Goal: Task Accomplishment & Management: Use online tool/utility

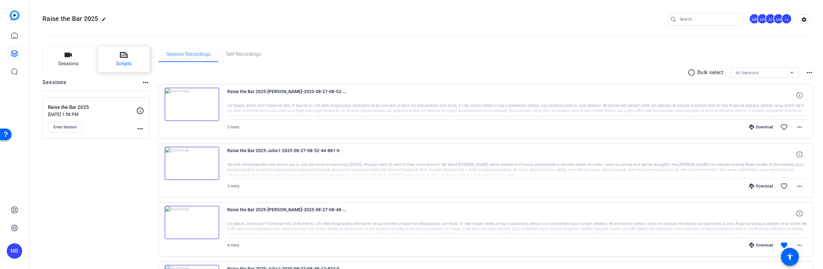
click at [118, 51] on button "Scripts" at bounding box center [124, 60] width 52 height 26
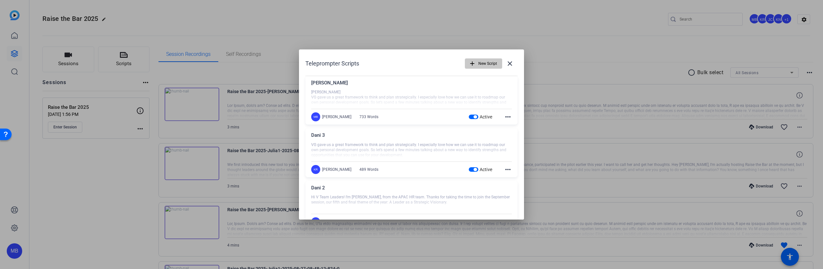
click at [479, 63] on span "New Script" at bounding box center [487, 64] width 19 height 12
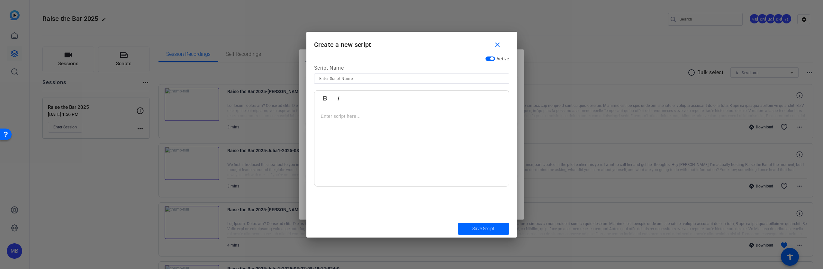
click at [356, 81] on input at bounding box center [411, 79] width 185 height 8
type input "[PERSON_NAME] September"
click at [380, 122] on div at bounding box center [411, 146] width 194 height 80
click at [420, 125] on div at bounding box center [411, 146] width 194 height 80
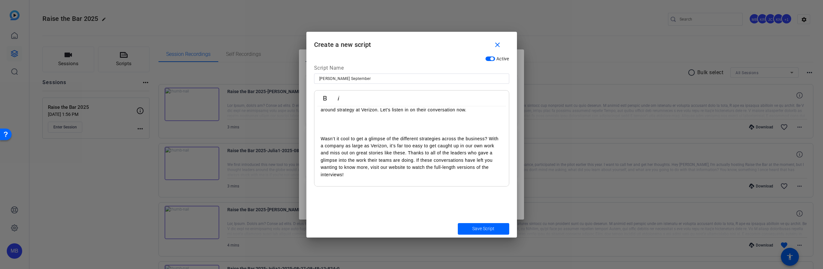
scroll to position [144, 0]
click at [394, 178] on p "Wasn’t it cool to get a glimpse of the different strategies across the business…" at bounding box center [412, 158] width 182 height 43
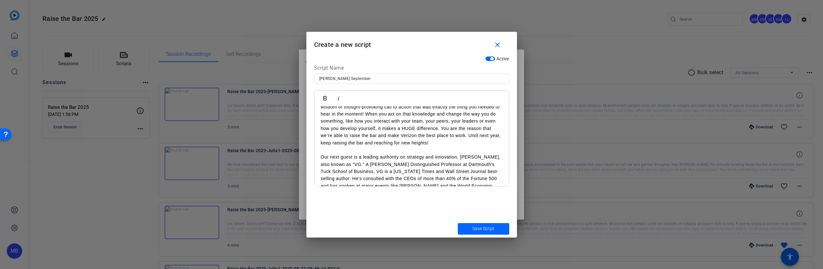
scroll to position [539, 0]
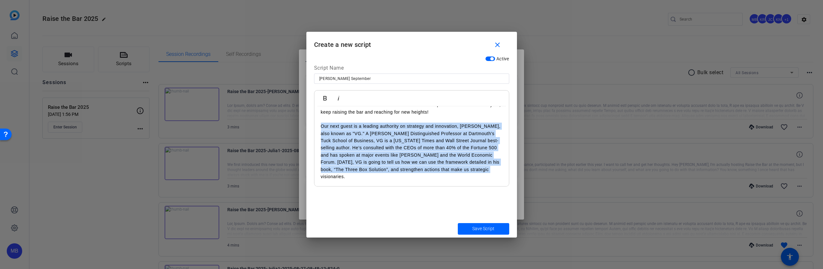
drag, startPoint x: 347, startPoint y: 177, endPoint x: 309, endPoint y: 123, distance: 66.3
click at [309, 123] on div "Active Script Name [PERSON_NAME] September Bold Italic Hi V Team Leaders [PERSO…" at bounding box center [411, 136] width 210 height 167
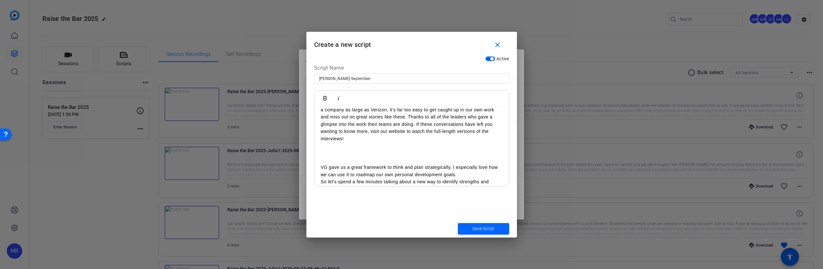
scroll to position [175, 0]
click at [382, 146] on p "Wasn’t it cool to get a glimpse of the different strategies across the business…" at bounding box center [412, 126] width 182 height 43
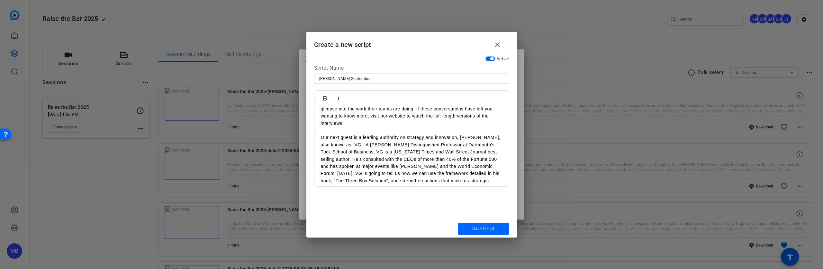
scroll to position [196, 0]
click at [332, 132] on p at bounding box center [412, 131] width 182 height 7
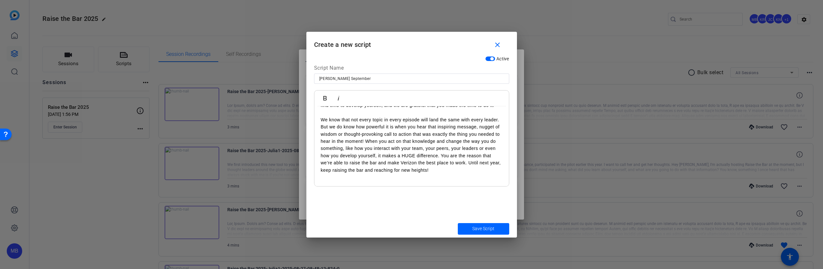
scroll to position [539, 0]
click at [477, 228] on span "Save Script" at bounding box center [483, 229] width 22 height 7
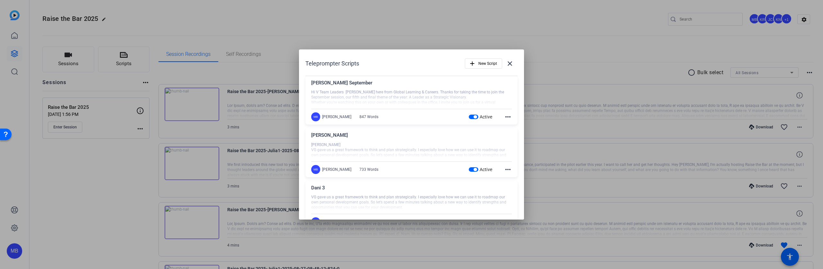
click at [623, 40] on div at bounding box center [411, 134] width 823 height 269
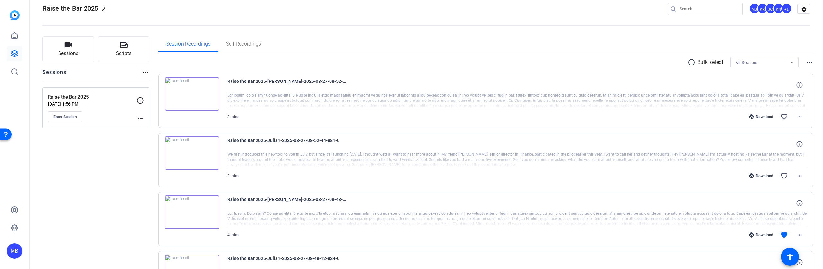
scroll to position [0, 0]
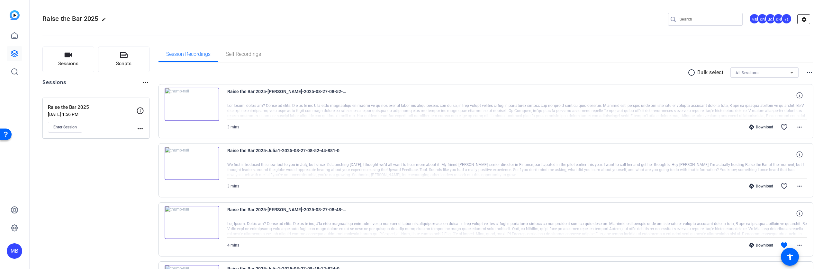
click at [797, 20] on mat-icon "settings" at bounding box center [803, 20] width 13 height 10
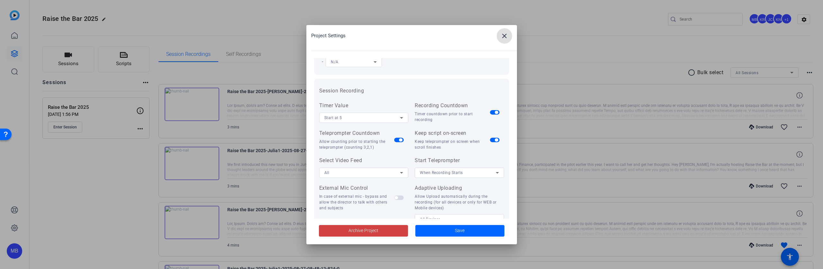
scroll to position [75, 0]
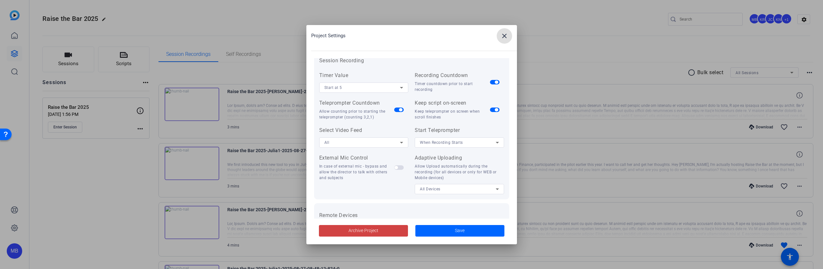
click at [402, 142] on icon at bounding box center [402, 143] width 8 height 8
click at [402, 142] on div at bounding box center [411, 134] width 823 height 269
click at [451, 144] on span "When Recording Starts" at bounding box center [441, 142] width 43 height 4
click at [452, 143] on div at bounding box center [411, 134] width 823 height 269
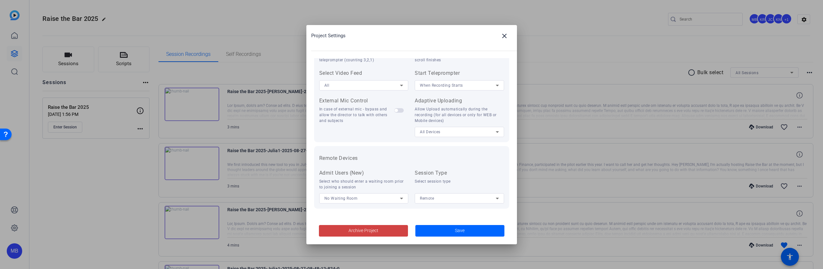
scroll to position [133, 0]
click at [493, 201] on icon at bounding box center [497, 198] width 8 height 8
click at [493, 200] on div at bounding box center [411, 134] width 823 height 269
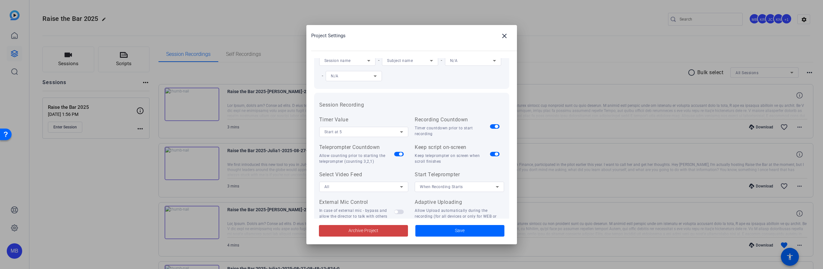
scroll to position [0, 0]
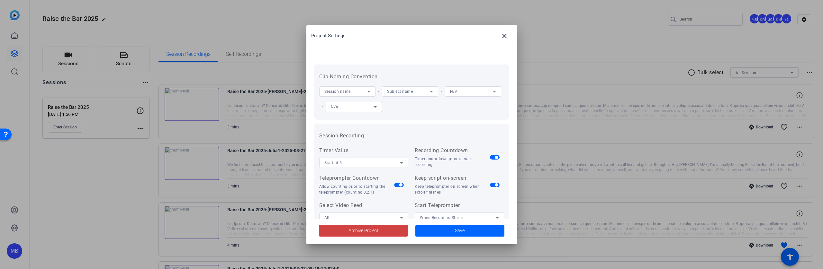
click at [490, 95] on icon at bounding box center [494, 92] width 8 height 8
click at [369, 107] on div at bounding box center [411, 134] width 823 height 269
click at [505, 36] on mat-icon "close" at bounding box center [504, 36] width 8 height 8
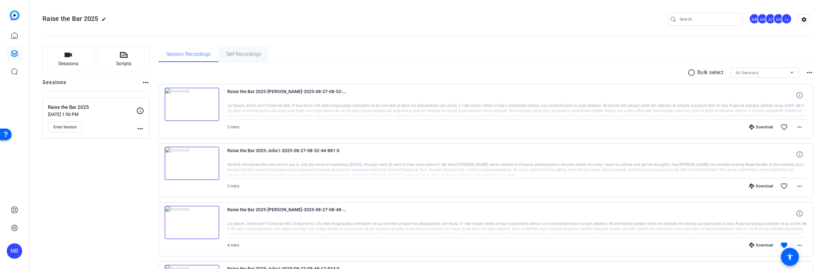
click at [242, 54] on span "Self Recordings" at bounding box center [243, 54] width 35 height 5
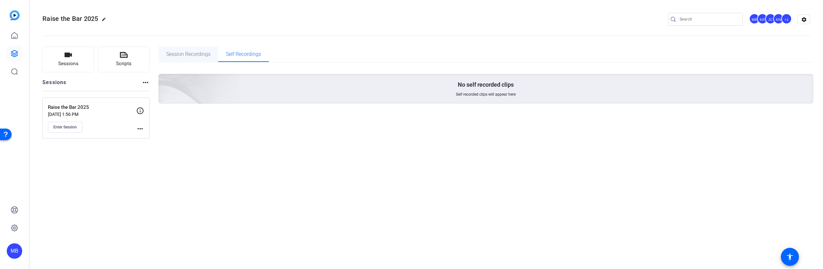
click at [197, 59] on span "Session Recordings" at bounding box center [188, 54] width 44 height 15
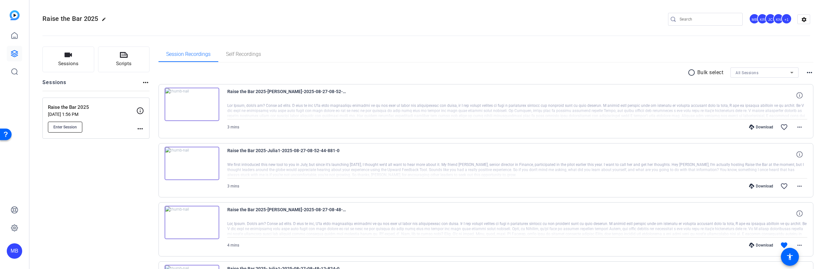
click at [70, 124] on button "Enter Session" at bounding box center [65, 127] width 34 height 11
click at [62, 127] on span "Enter Session" at bounding box center [64, 127] width 23 height 5
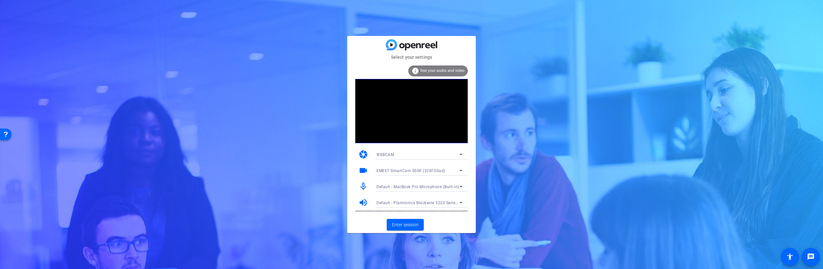
click at [459, 188] on icon at bounding box center [461, 187] width 8 height 8
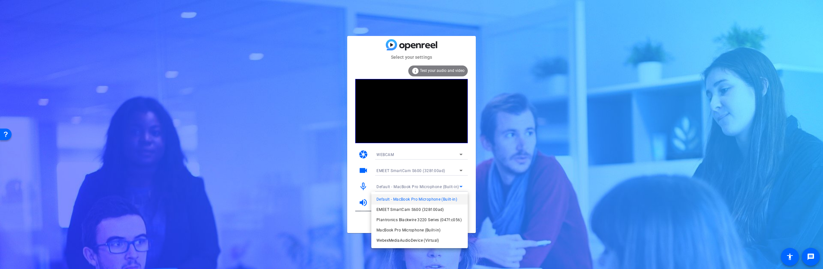
click at [431, 220] on span "Plantronics Blackwire 3220 Series (047f:c056)" at bounding box center [418, 220] width 85 height 8
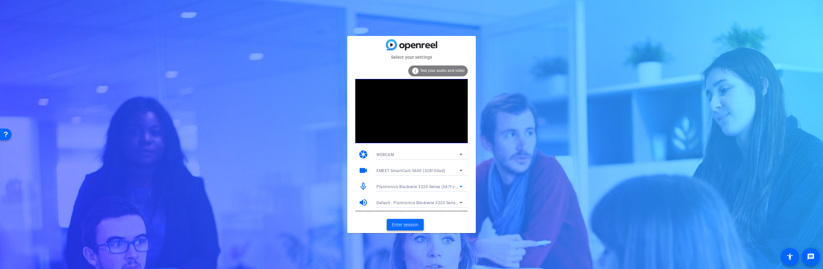
click at [409, 228] on span "Enter session" at bounding box center [405, 225] width 27 height 7
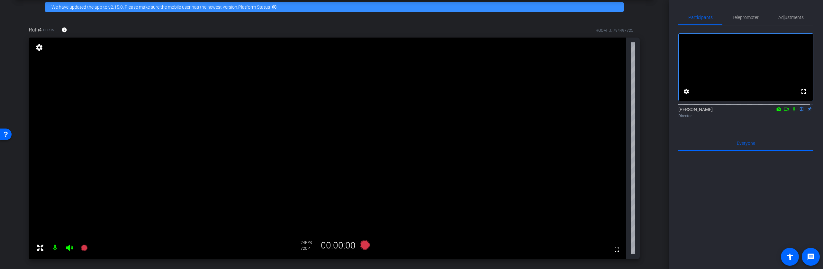
scroll to position [29, 0]
click at [743, 19] on span "Teleprompter" at bounding box center [745, 17] width 26 height 4
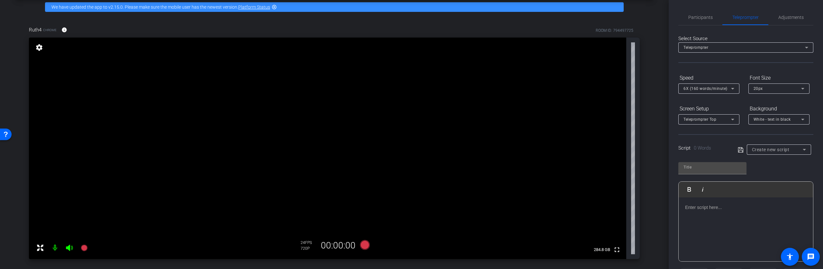
click at [804, 46] on icon at bounding box center [806, 48] width 8 height 8
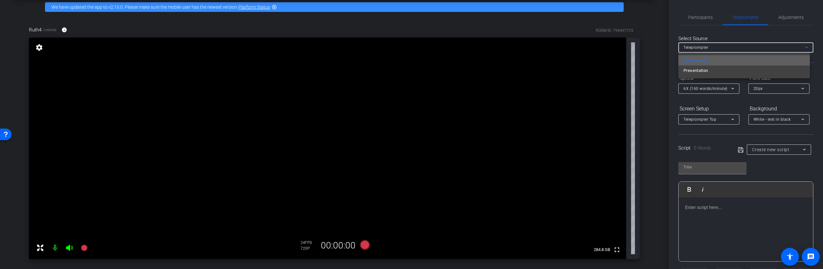
click at [764, 60] on mat-option "Teleprompter" at bounding box center [743, 60] width 131 height 10
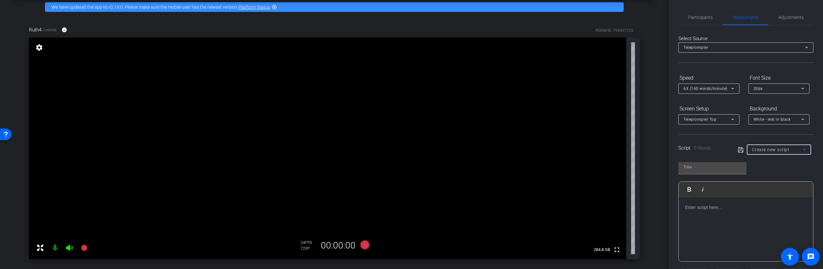
click at [795, 152] on div "Create new script" at bounding box center [777, 150] width 51 height 8
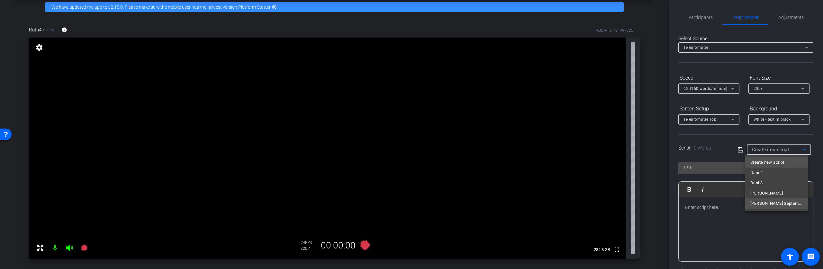
click at [766, 204] on span "[PERSON_NAME] September" at bounding box center [776, 204] width 52 height 8
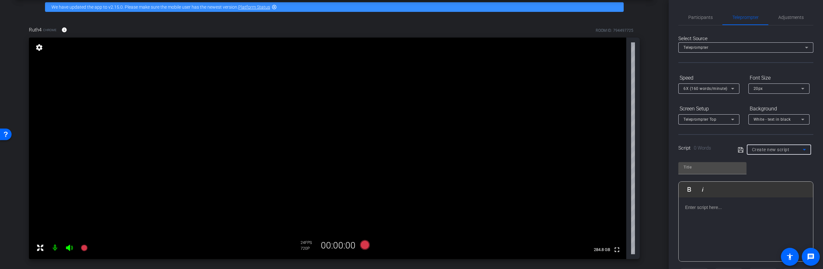
type input "[PERSON_NAME] September"
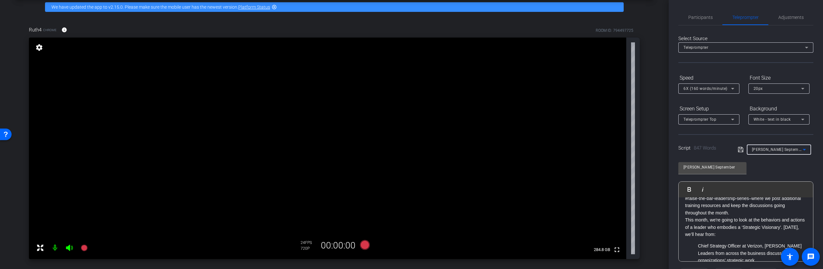
scroll to position [84, 0]
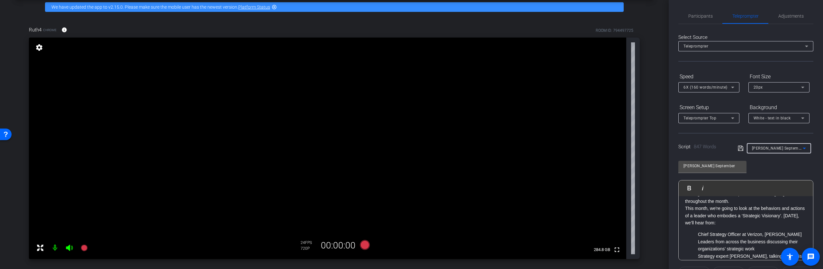
click at [815, 192] on div "Participants Teleprompter Adjustments settings Michael Barbieri flip Director E…" at bounding box center [745, 134] width 154 height 269
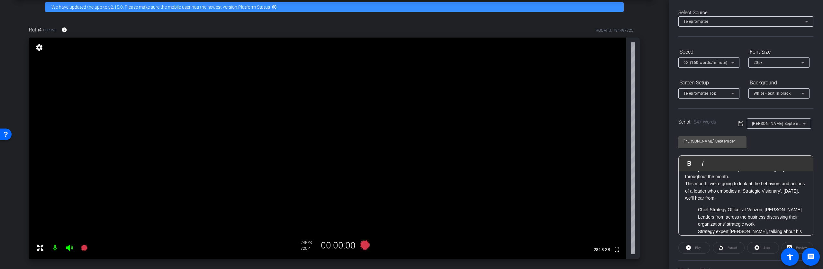
scroll to position [82, 0]
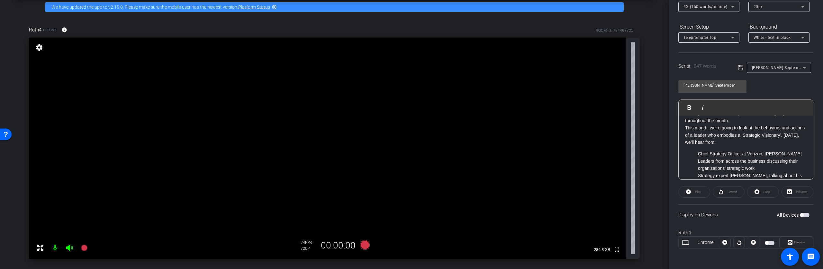
click at [765, 243] on span "button" at bounding box center [766, 243] width 3 height 3
click at [794, 241] on span "Preview" at bounding box center [799, 243] width 11 height 4
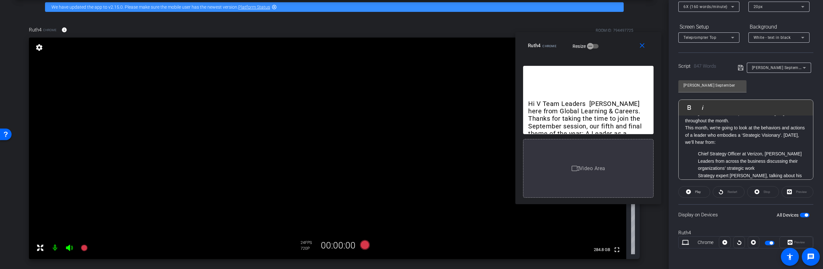
drag, startPoint x: 438, startPoint y: 64, endPoint x: 615, endPoint y: 48, distance: 177.5
click at [615, 48] on div "Ruth4 Chrome Resize" at bounding box center [591, 46] width 126 height 12
click at [363, 246] on icon at bounding box center [365, 245] width 10 height 10
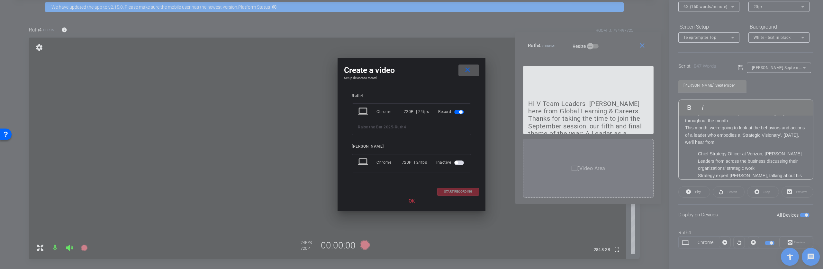
click at [460, 193] on div "START RECORDING" at bounding box center [411, 192] width 135 height 8
click at [407, 202] on p "OK" at bounding box center [411, 201] width 135 height 7
click at [413, 201] on p "OK" at bounding box center [411, 201] width 135 height 7
click at [470, 71] on mat-icon "close" at bounding box center [467, 70] width 8 height 8
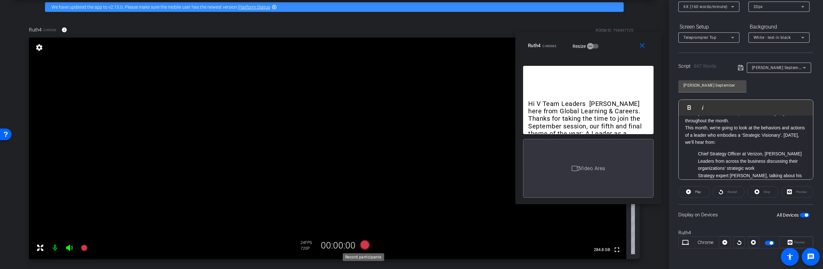
click at [364, 243] on icon at bounding box center [365, 245] width 10 height 10
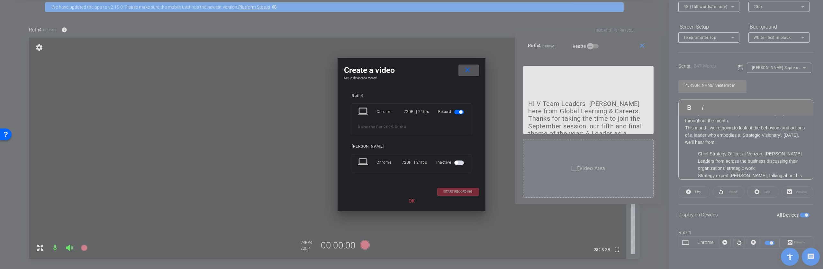
click at [463, 193] on div "START RECORDING" at bounding box center [411, 192] width 135 height 8
click at [464, 192] on div "START RECORDING" at bounding box center [411, 192] width 135 height 8
click at [460, 191] on div "START RECORDING" at bounding box center [411, 192] width 135 height 8
click at [465, 70] on mat-icon "close" at bounding box center [467, 70] width 8 height 8
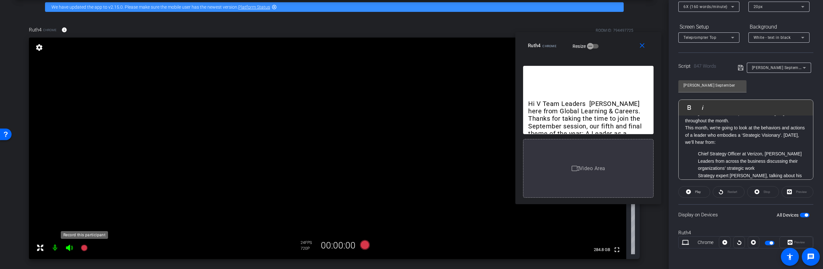
click at [83, 248] on icon at bounding box center [84, 248] width 6 height 6
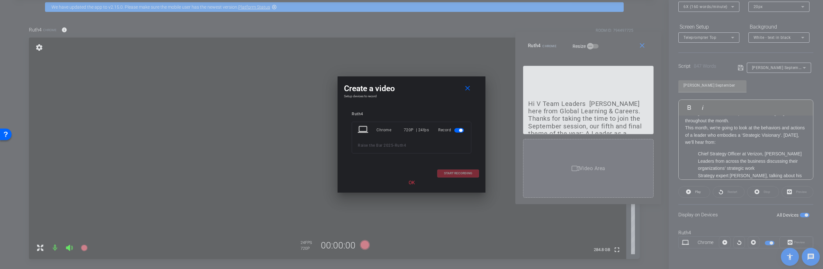
click at [462, 175] on div "START RECORDING" at bounding box center [411, 174] width 135 height 8
click at [408, 184] on p "OK" at bounding box center [411, 182] width 135 height 7
click at [411, 183] on p "OK" at bounding box center [411, 182] width 135 height 7
click at [469, 89] on mat-icon "close" at bounding box center [467, 89] width 8 height 8
